Goal: Find specific page/section: Find specific page/section

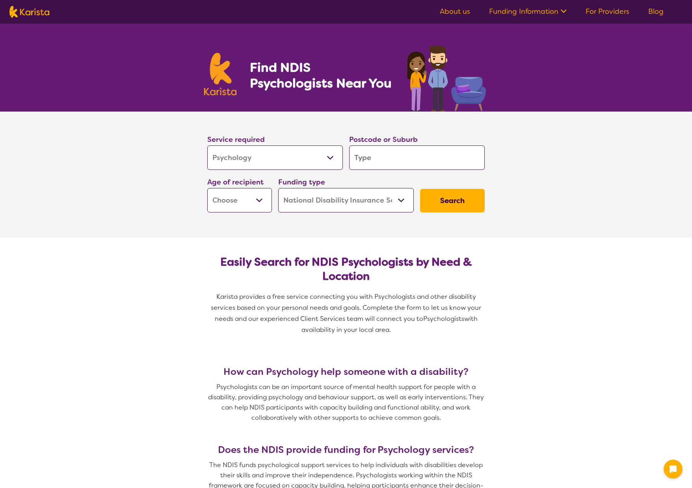
select select "Psychology"
select select "NDIS"
select select "Psychology"
select select "NDIS"
click at [299, 158] on select "Allied Health Assistant Assessment ([MEDICAL_DATA] or [MEDICAL_DATA]) Behaviour…" at bounding box center [274, 157] width 135 height 24
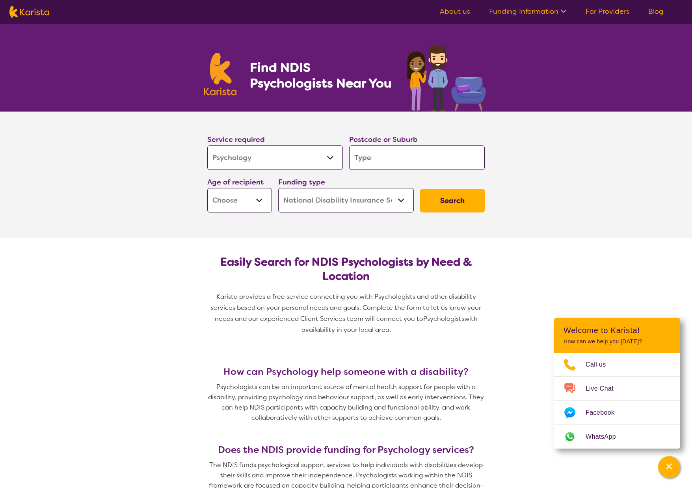
select select "NDIS Support Coordination"
click at [207, 145] on select "Allied Health Assistant Assessment ([MEDICAL_DATA] or [MEDICAL_DATA]) Behaviour…" at bounding box center [274, 157] width 135 height 24
select select "NDIS Support Coordination"
click at [371, 157] on input "search" at bounding box center [416, 157] width 135 height 24
click at [267, 165] on select "Allied Health Assistant Assessment ([MEDICAL_DATA] or [MEDICAL_DATA]) Behaviour…" at bounding box center [274, 157] width 135 height 24
